Goal: Transaction & Acquisition: Purchase product/service

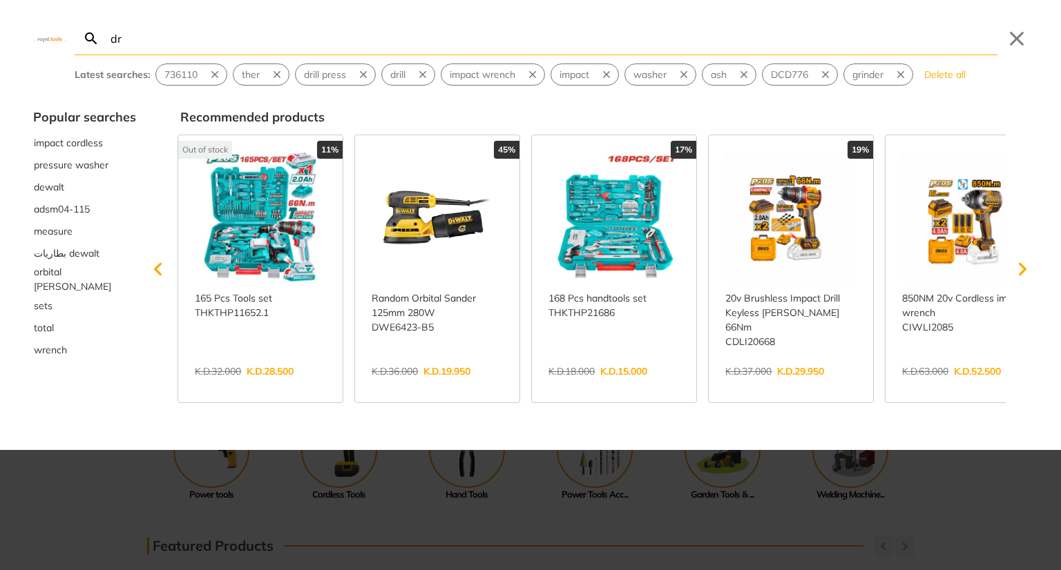
type input "dre"
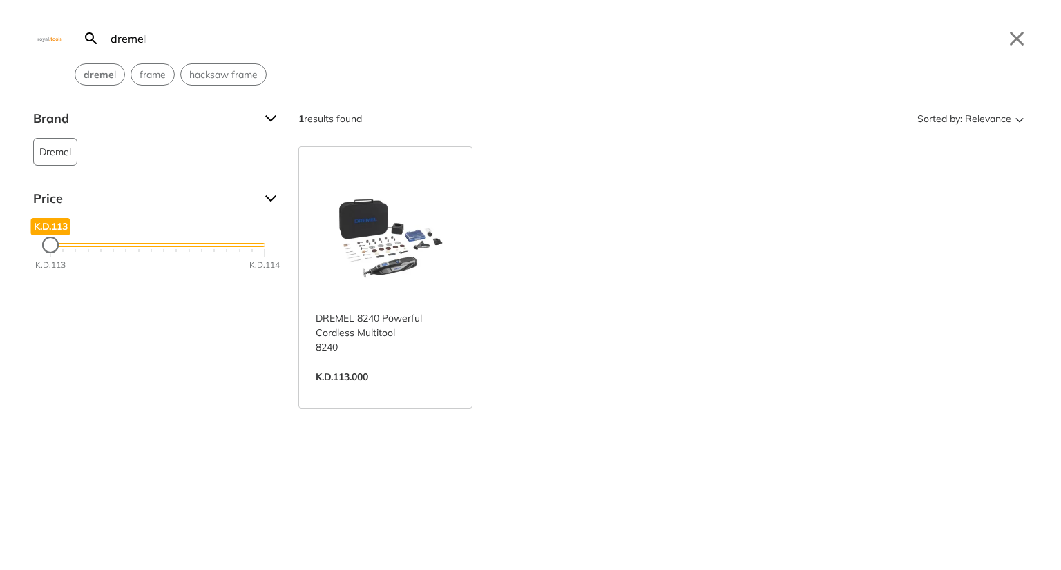
type input "dreme"
click at [423, 391] on link "View more →" at bounding box center [385, 391] width 139 height 0
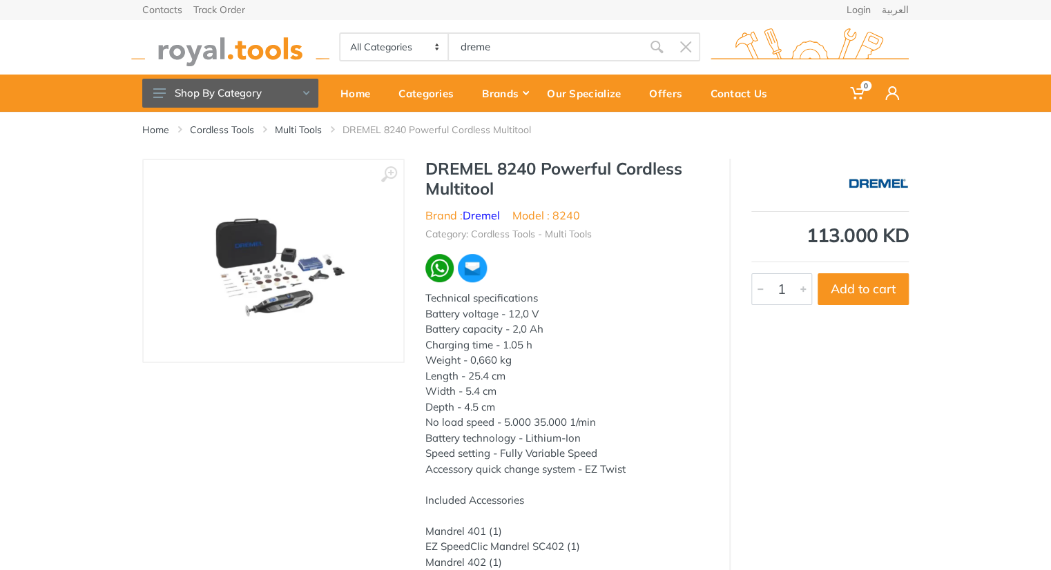
click at [477, 222] on li "Brand : Dremel" at bounding box center [462, 215] width 75 height 17
click at [476, 217] on link "Dremel" at bounding box center [481, 216] width 37 height 14
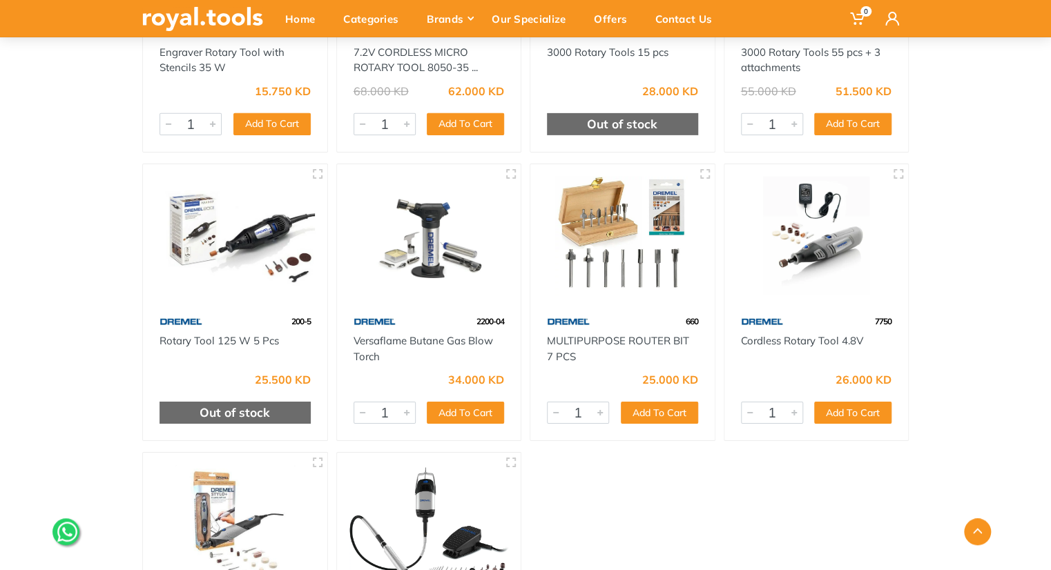
scroll to position [192, 0]
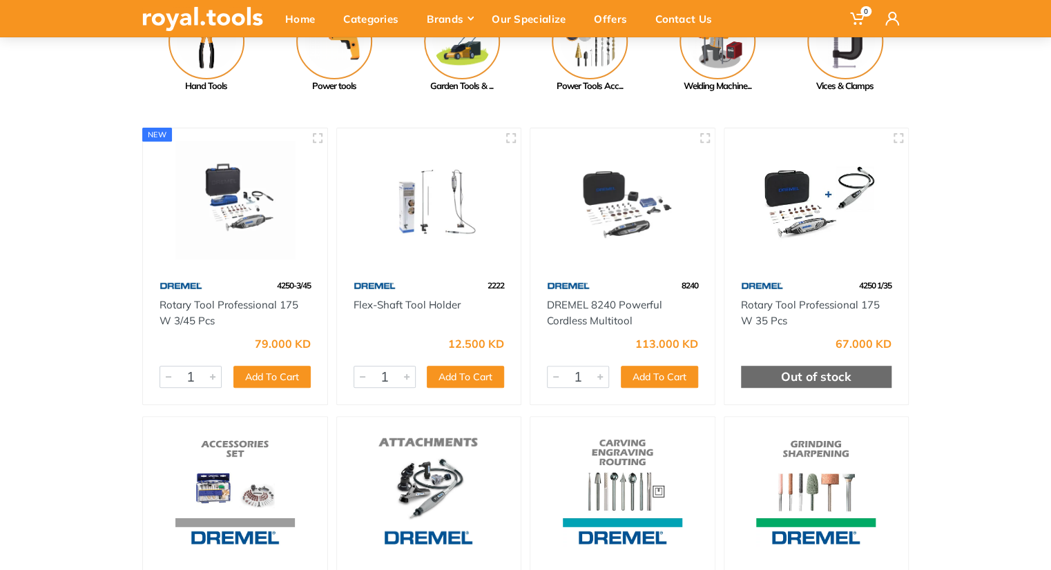
click at [238, 205] on img at bounding box center [234, 200] width 159 height 119
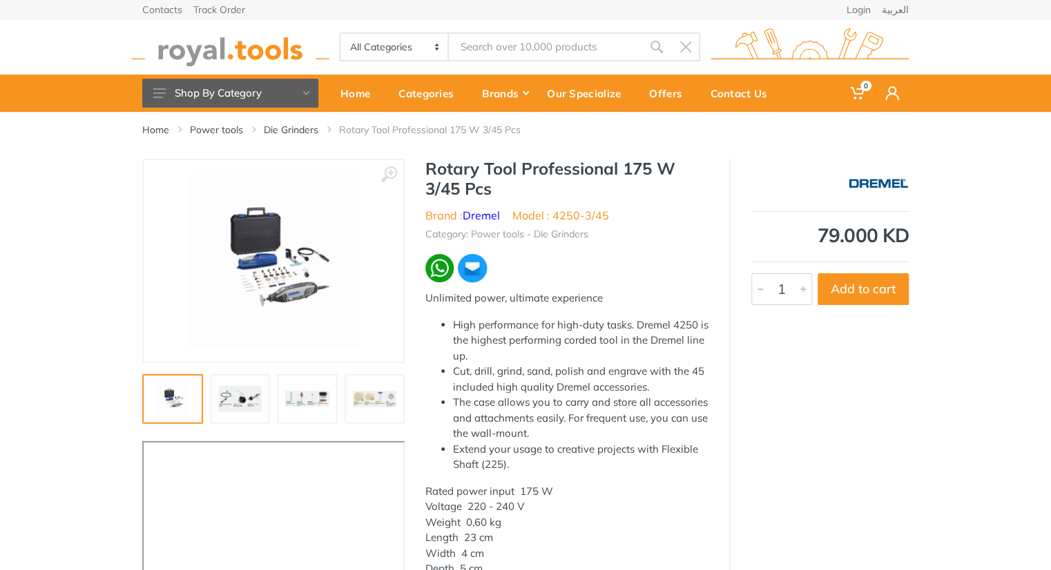
click at [247, 400] on img at bounding box center [240, 399] width 44 height 33
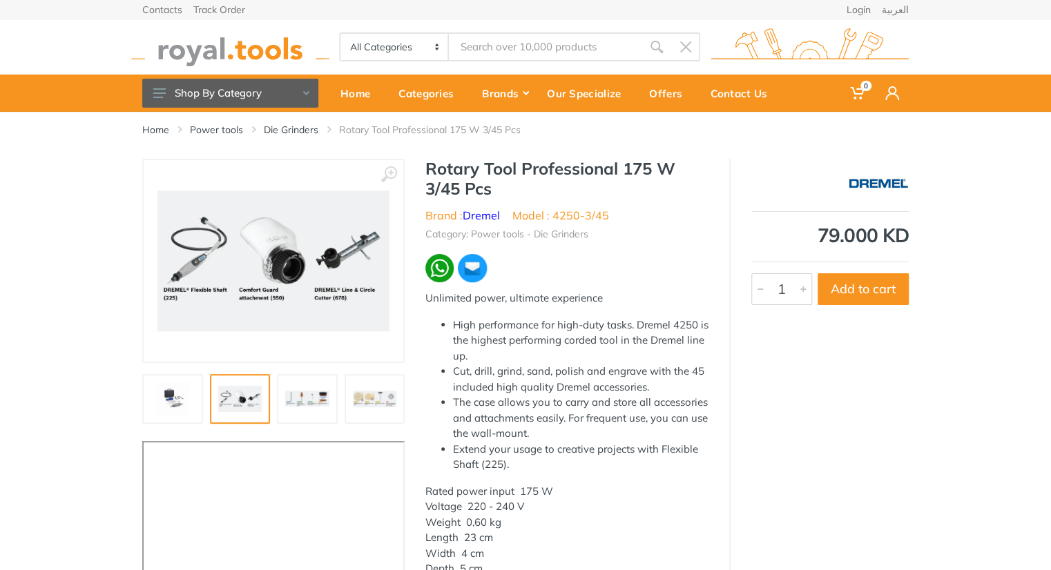
click at [313, 405] on img at bounding box center [307, 399] width 44 height 33
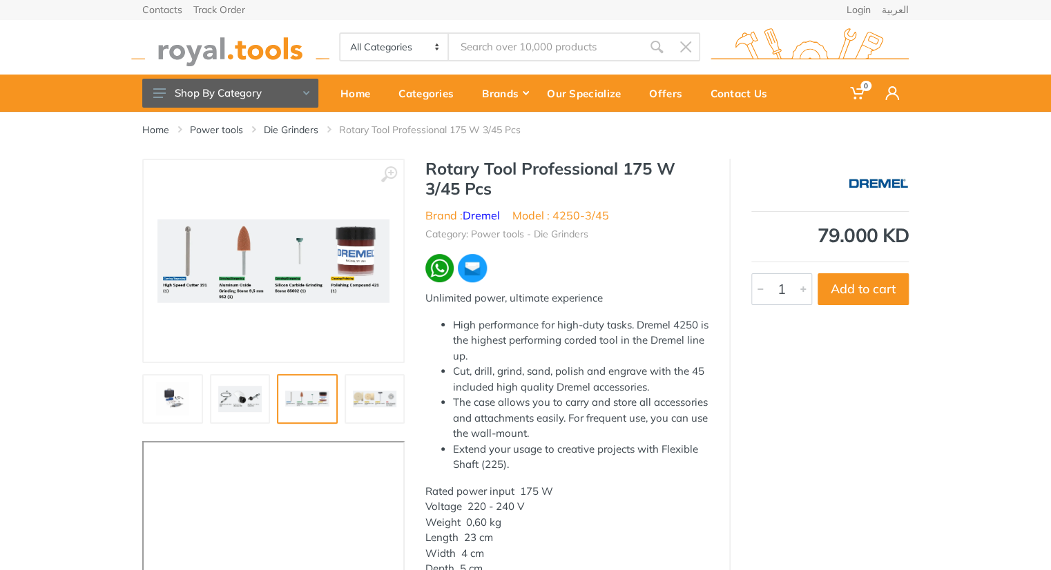
click at [362, 401] on img at bounding box center [375, 399] width 44 height 33
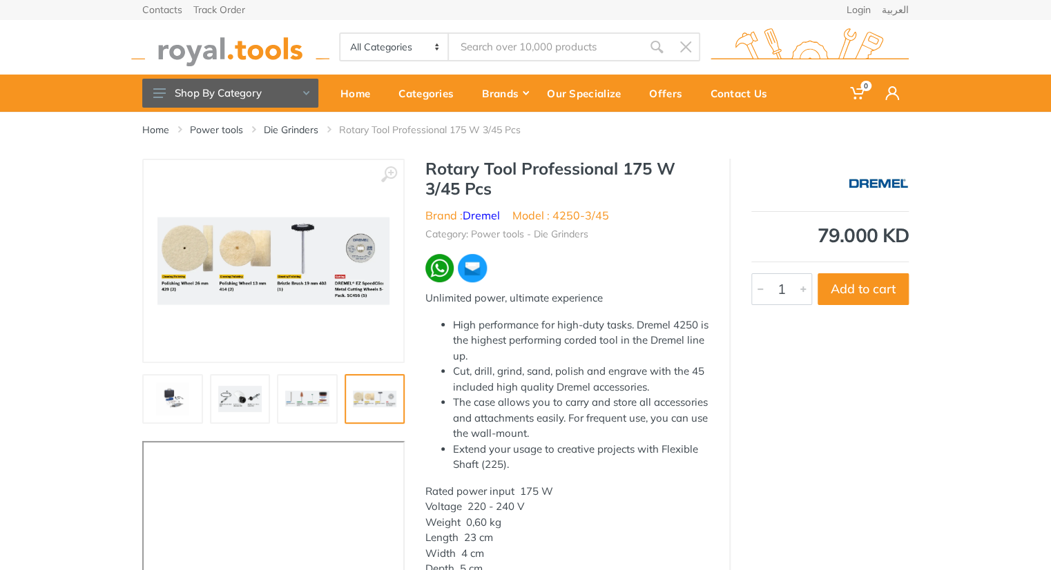
click at [168, 401] on img at bounding box center [173, 399] width 44 height 33
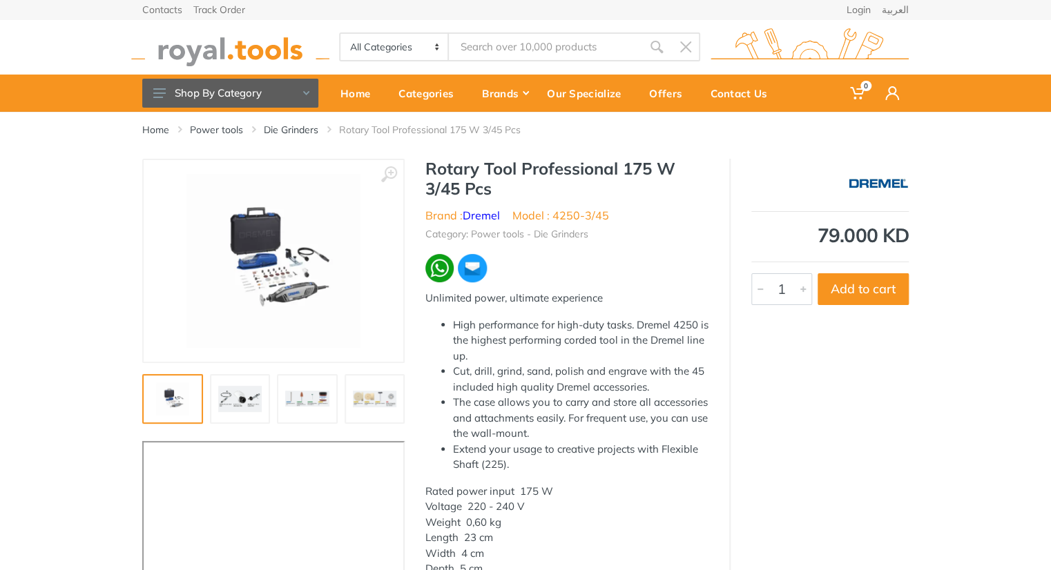
click at [288, 285] on img at bounding box center [273, 261] width 174 height 174
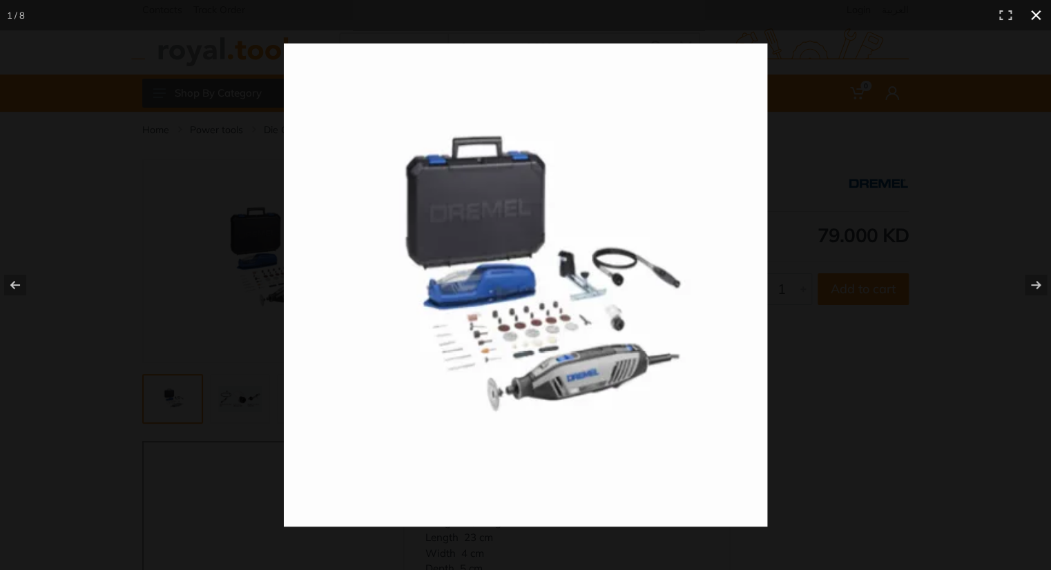
click at [896, 193] on div at bounding box center [782, 313] width 997 height 541
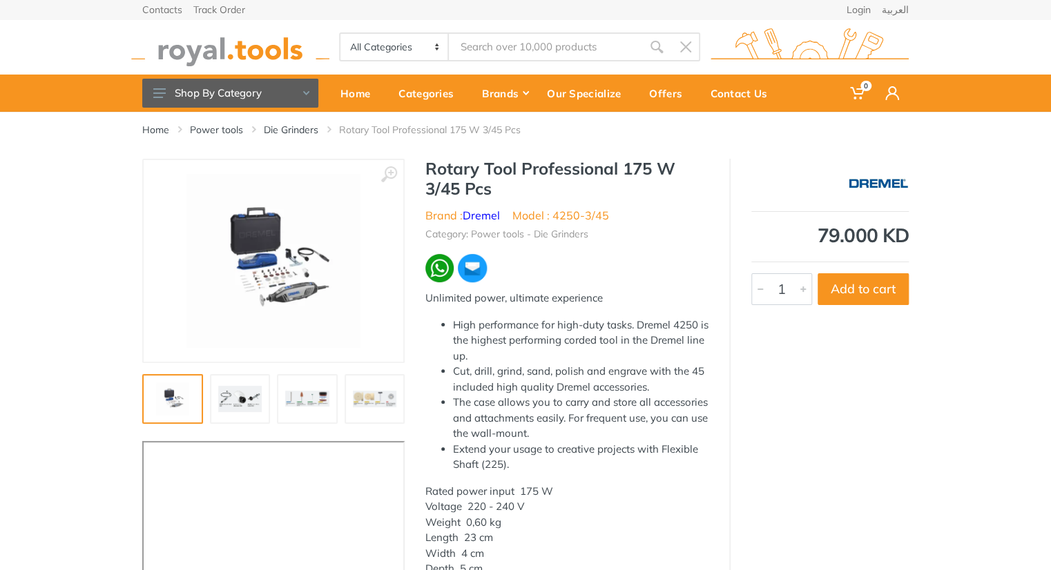
click at [296, 252] on img at bounding box center [273, 261] width 174 height 174
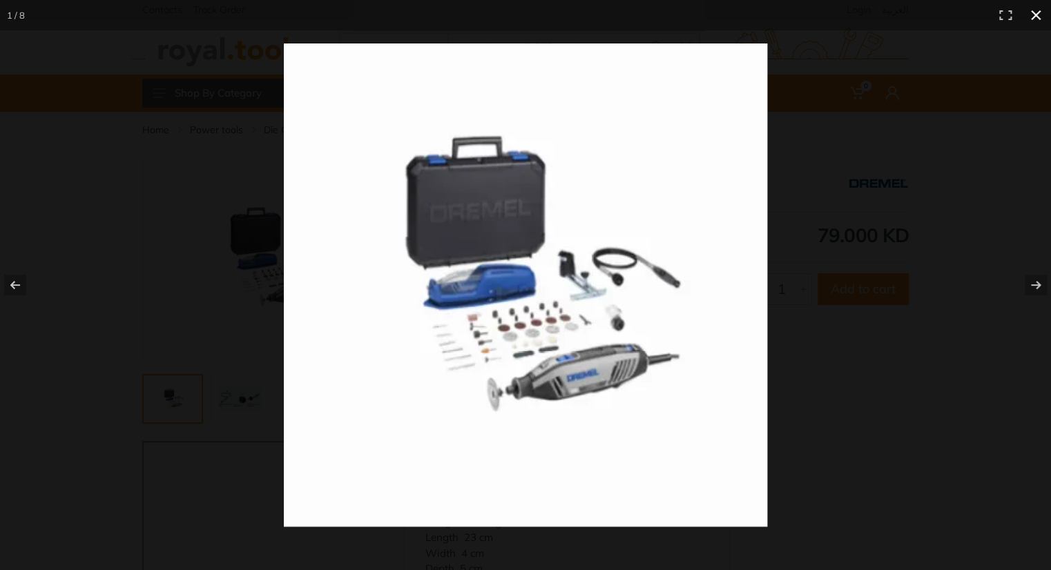
click at [807, 217] on div at bounding box center [782, 313] width 997 height 541
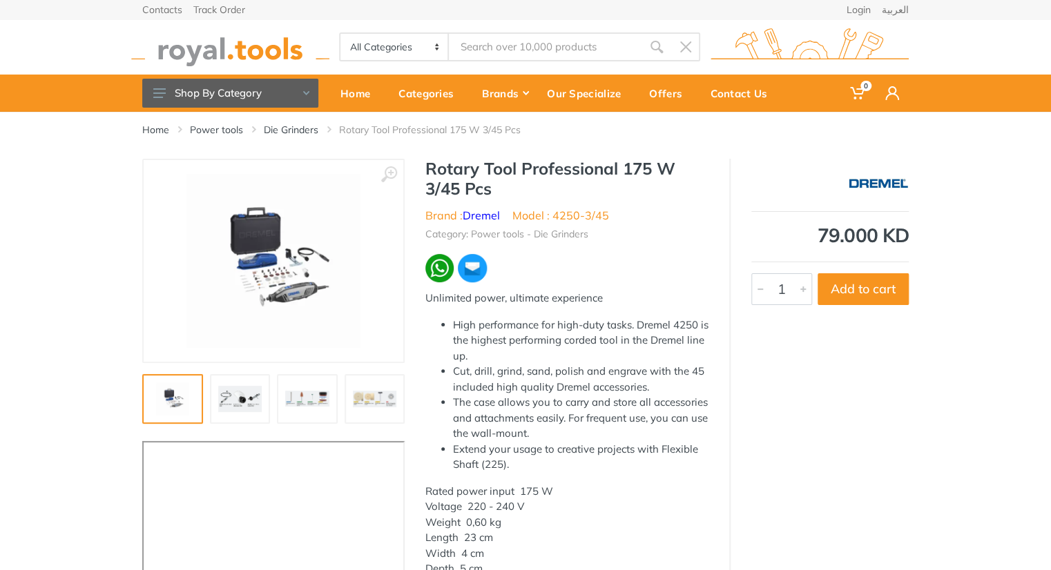
click at [257, 244] on img at bounding box center [273, 261] width 174 height 174
click at [629, 195] on h1 "Rotary Tool Professional 175 W 3/45 Pcs" at bounding box center [566, 179] width 283 height 40
click at [614, 314] on div "Unlimited power, ultimate experience High performance for high-duty tasks. Drem…" at bounding box center [566, 395] width 283 height 209
